Goal: Information Seeking & Learning: Learn about a topic

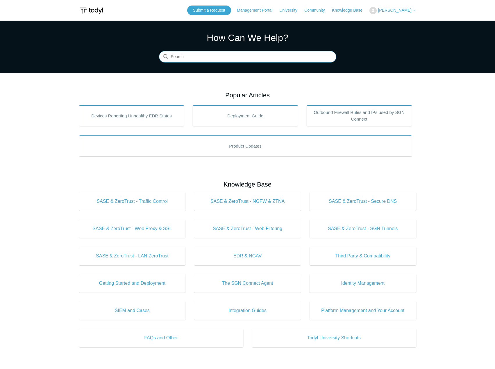
click at [205, 56] on input "Search" at bounding box center [247, 57] width 177 height 12
click at [238, 58] on input "2016 drtbrt" at bounding box center [247, 57] width 177 height 12
drag, startPoint x: 225, startPoint y: 58, endPoint x: 152, endPoint y: 62, distance: 72.8
click at [152, 62] on section "How Can We Help? Search There are no matching results in this help center. Sele…" at bounding box center [247, 47] width 495 height 52
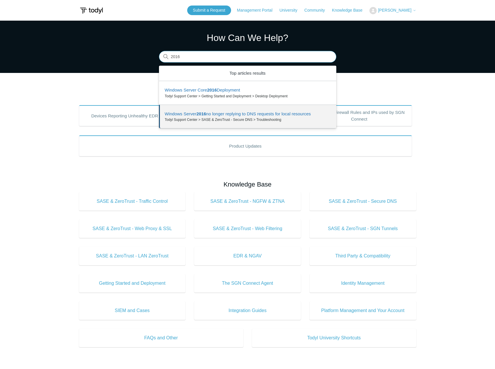
type input "2016"
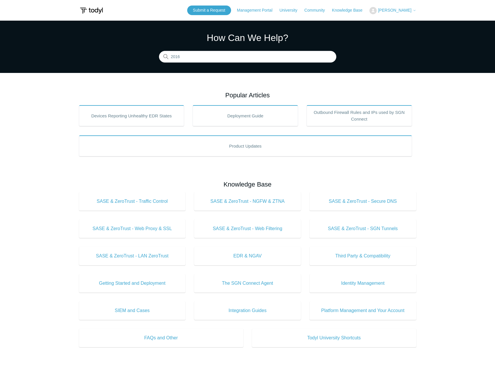
click at [60, 148] on main "Todyl Support Center How Can We Help? Search There are 2 results for your searc…" at bounding box center [247, 261] width 495 height 481
click at [220, 63] on input "2016" at bounding box center [247, 57] width 177 height 12
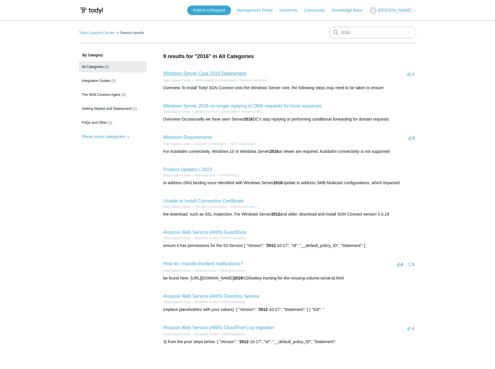
click at [202, 73] on link "Windows Server Core 2016 Deployment" at bounding box center [204, 73] width 83 height 5
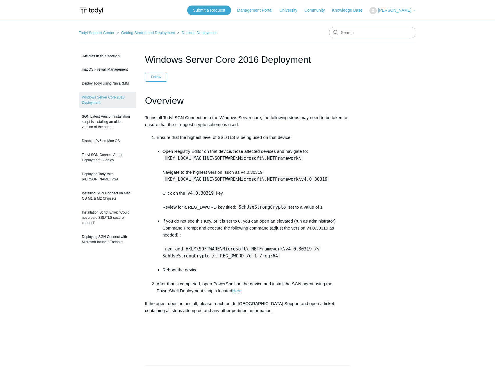
click at [235, 291] on link "Here" at bounding box center [237, 291] width 10 height 5
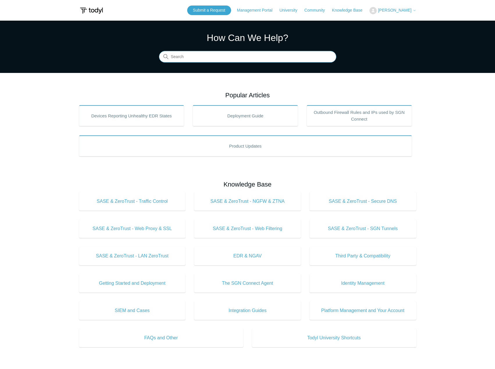
click at [232, 57] on input "Search" at bounding box center [247, 57] width 177 height 12
type input "5.5.3"
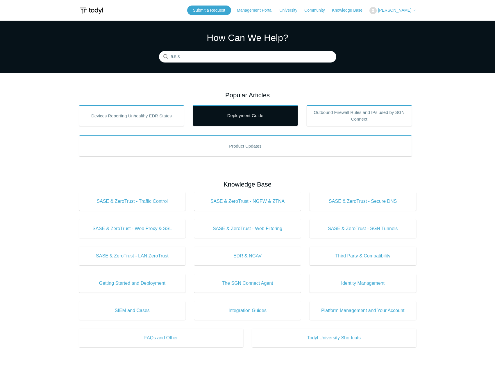
click at [248, 118] on link "Deployment Guide" at bounding box center [245, 115] width 105 height 21
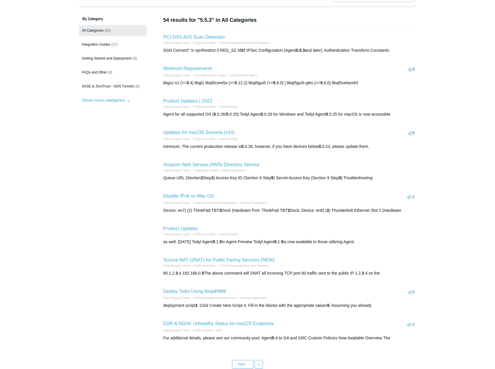
scroll to position [58, 0]
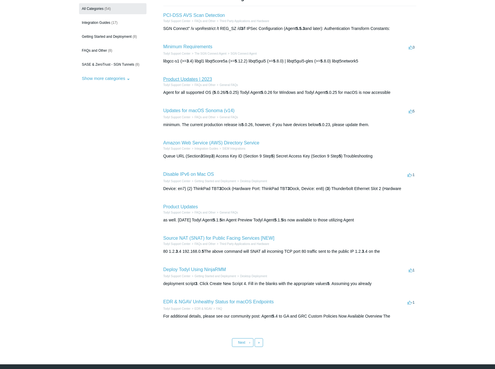
click at [181, 78] on link "Product Updates | 2023" at bounding box center [187, 79] width 49 height 5
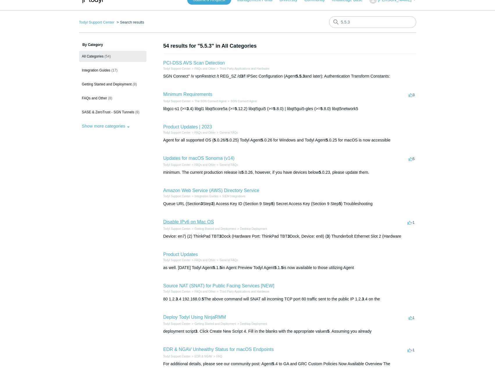
scroll to position [0, 0]
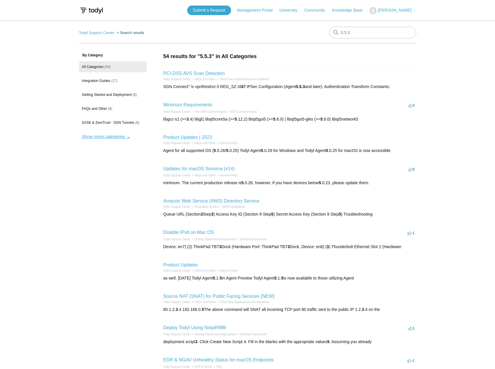
click at [115, 138] on button "Show more categories" at bounding box center [106, 136] width 54 height 11
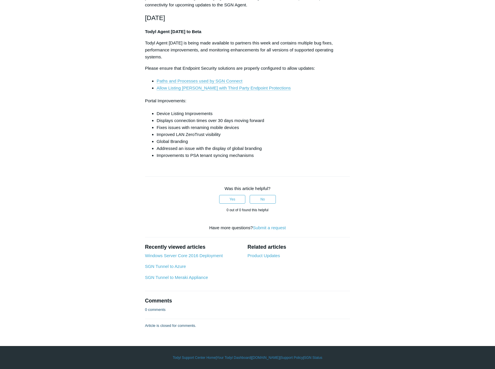
scroll to position [3815, 0]
